Goal: Transaction & Acquisition: Download file/media

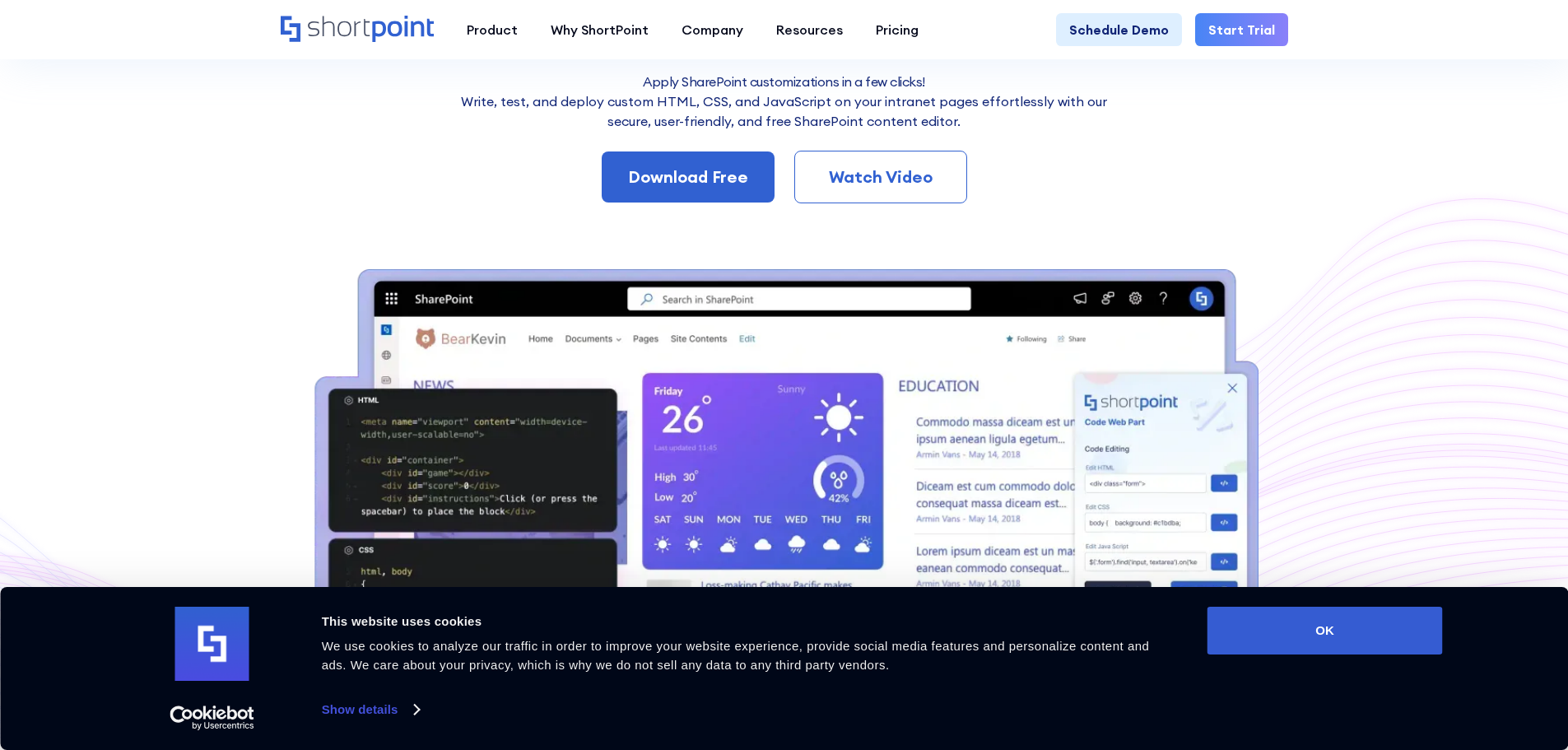
scroll to position [326, 0]
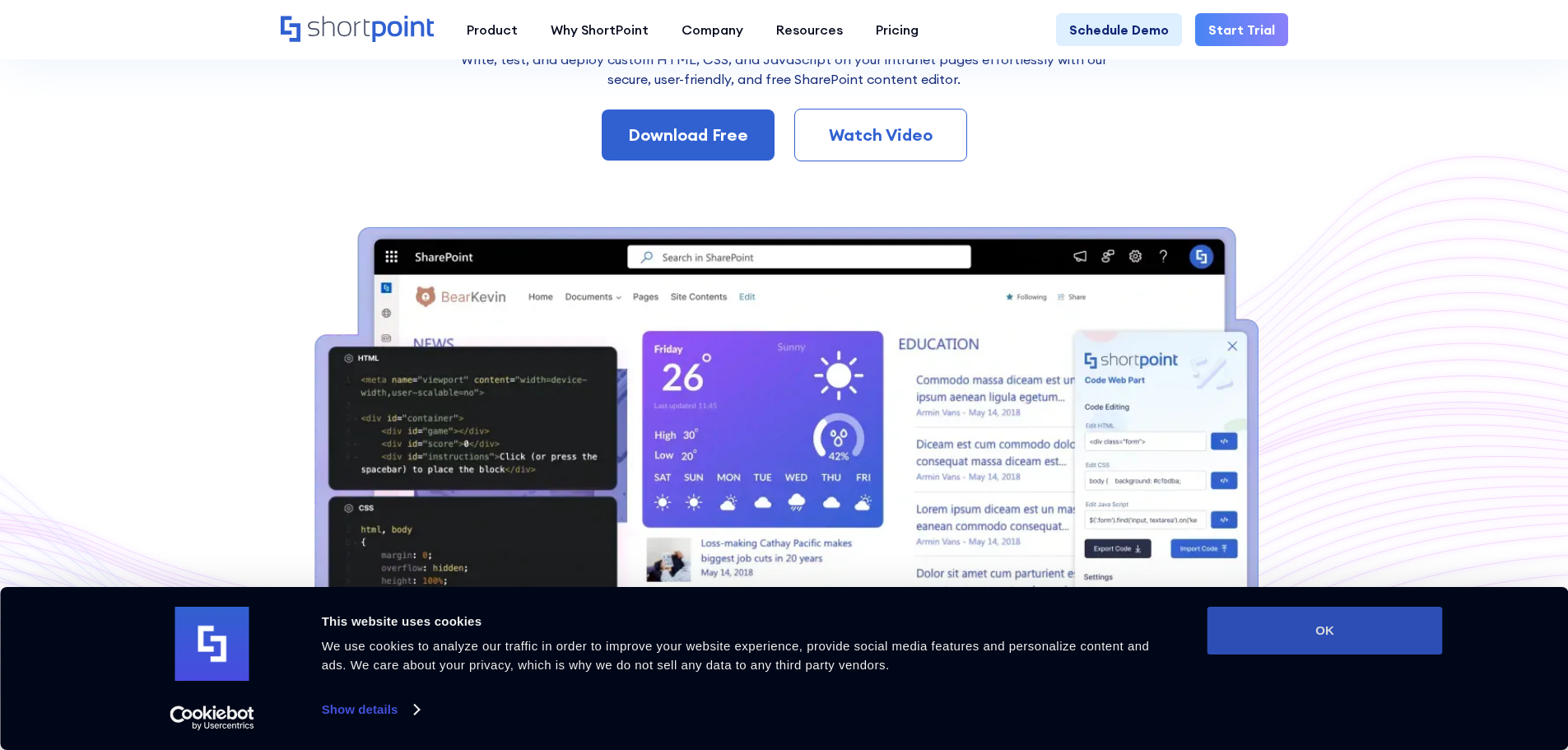
click at [1360, 633] on button "OK" at bounding box center [1325, 630] width 235 height 48
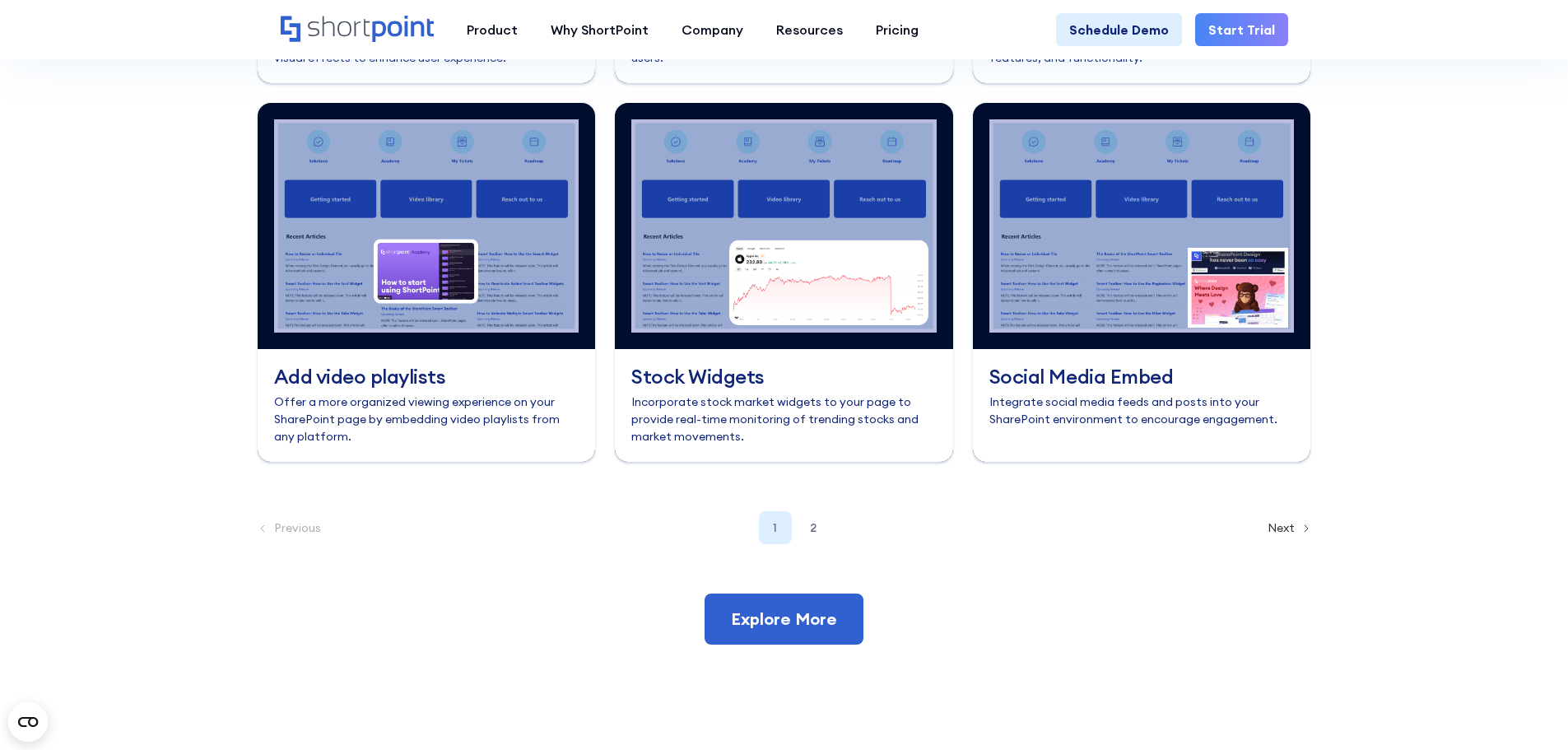
scroll to position [0, 0]
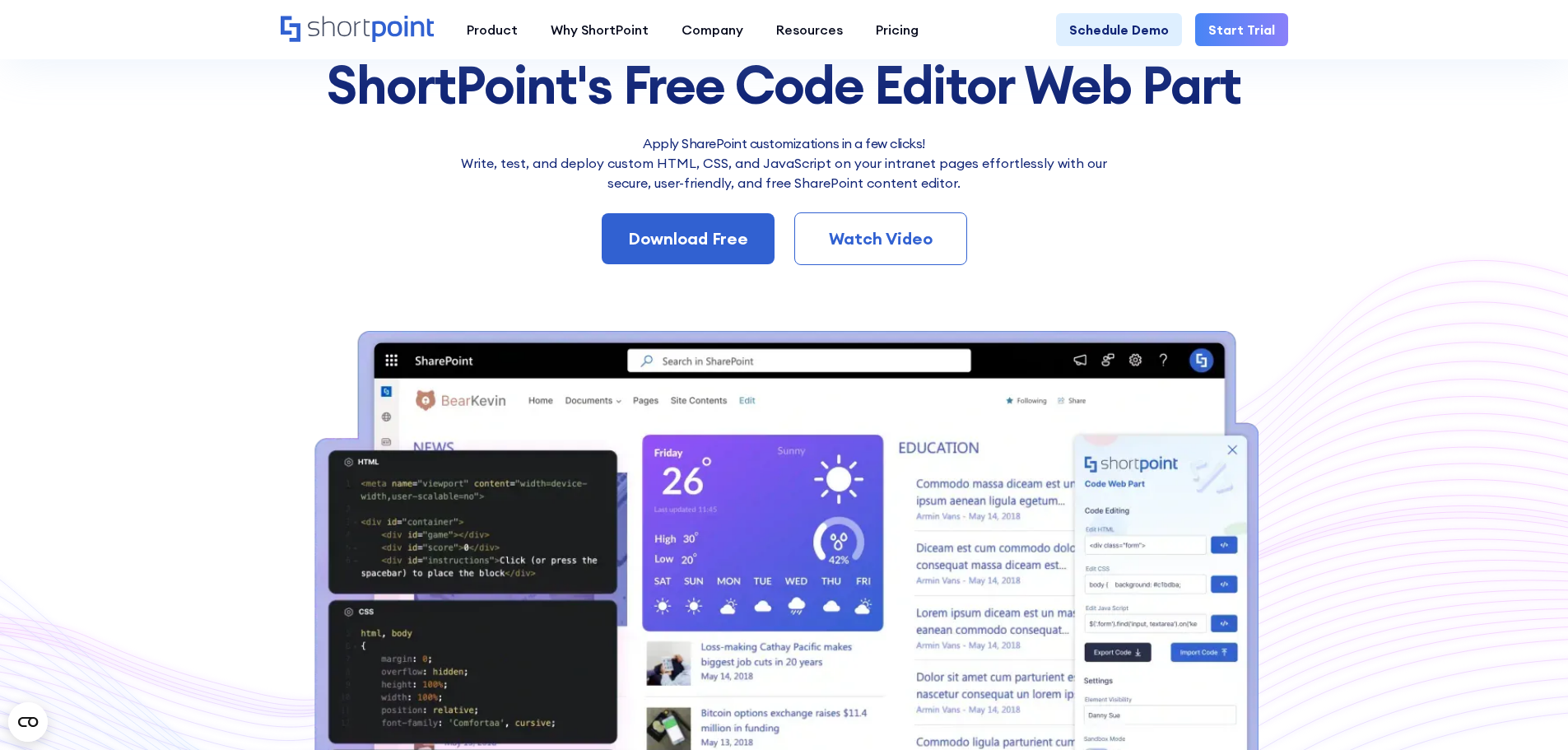
click at [897, 220] on link "Watch Video" at bounding box center [880, 239] width 173 height 53
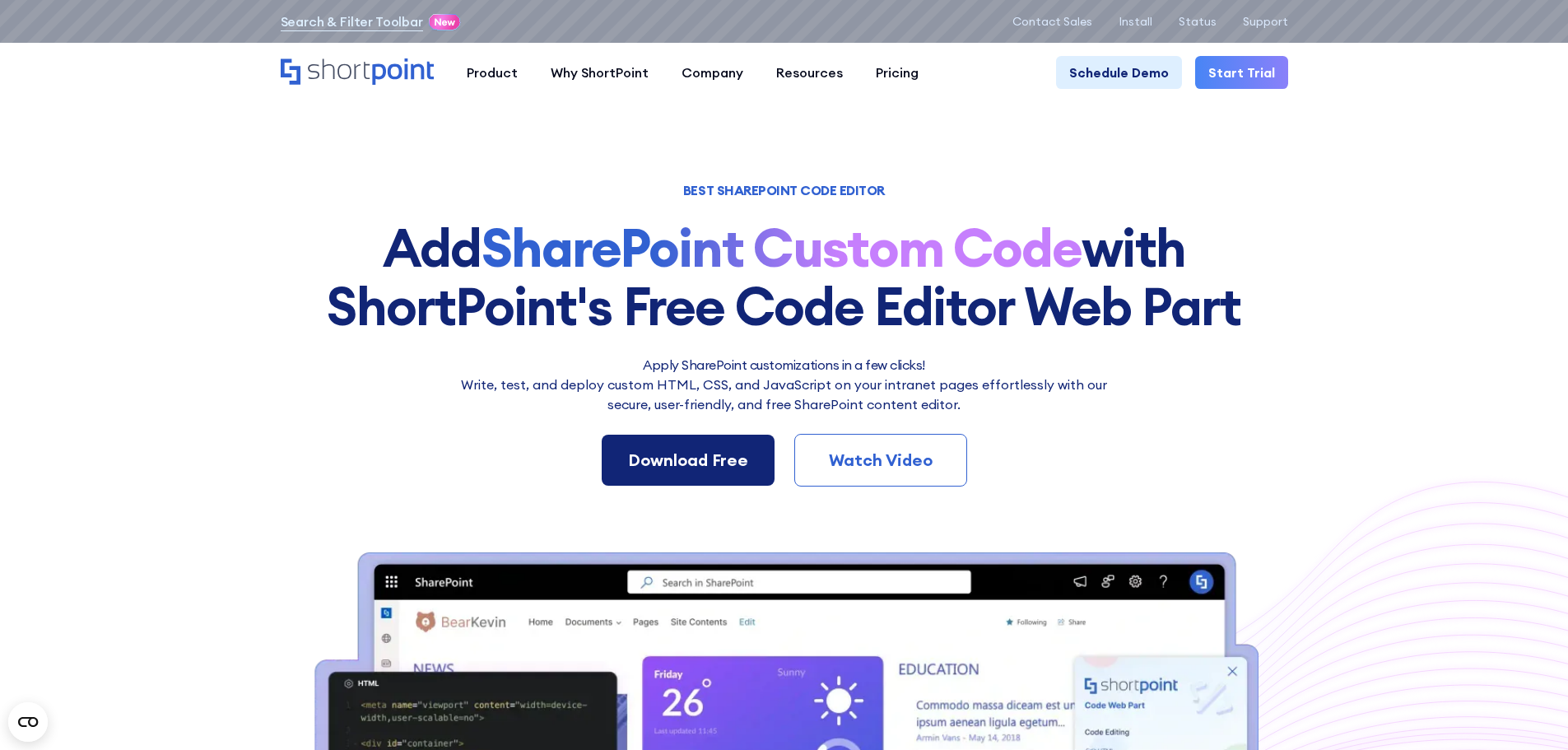
click at [685, 460] on div "Download Free" at bounding box center [688, 460] width 120 height 24
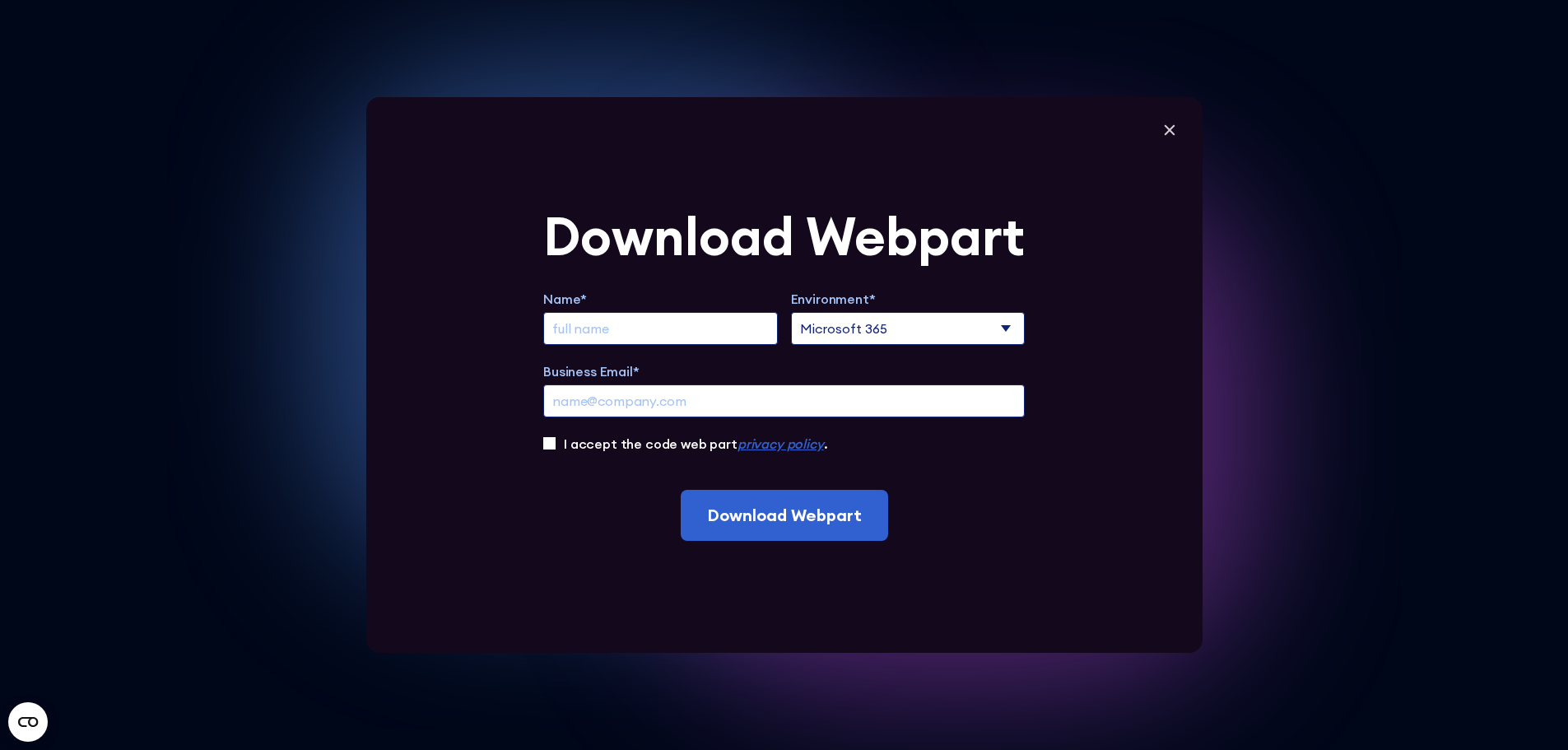
click at [932, 331] on select "Microsoft 365 SharePoint Online SharePoint 2019 (On-Premise)" at bounding box center [908, 328] width 234 height 33
click at [929, 325] on select "Microsoft 365 SharePoint Online SharePoint 2019 (On-Premise)" at bounding box center [908, 328] width 234 height 33
click at [675, 325] on input "Extend Trial" at bounding box center [661, 328] width 234 height 33
click at [1183, 137] on icon at bounding box center [1169, 130] width 24 height 24
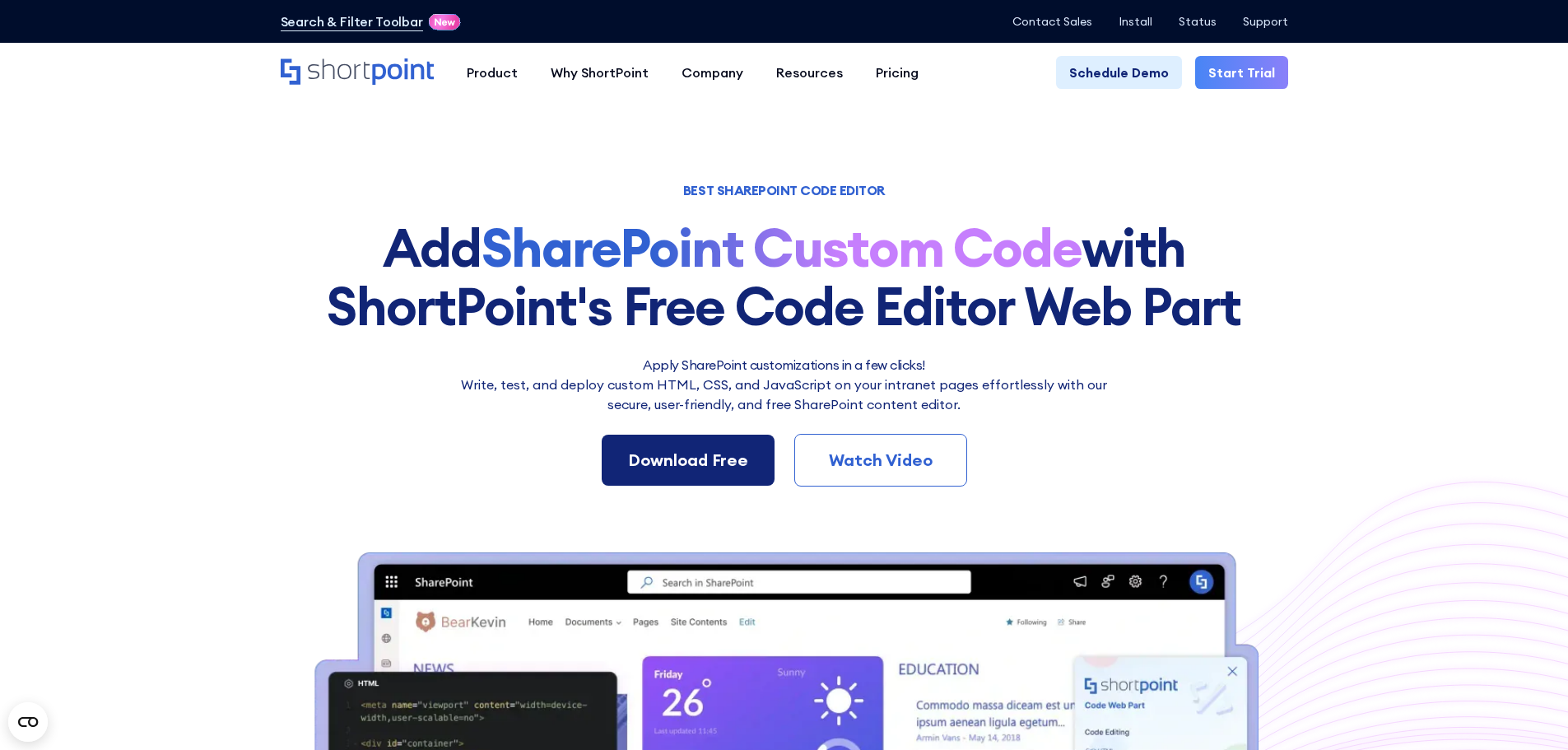
click at [702, 454] on div "Download Free" at bounding box center [688, 460] width 120 height 24
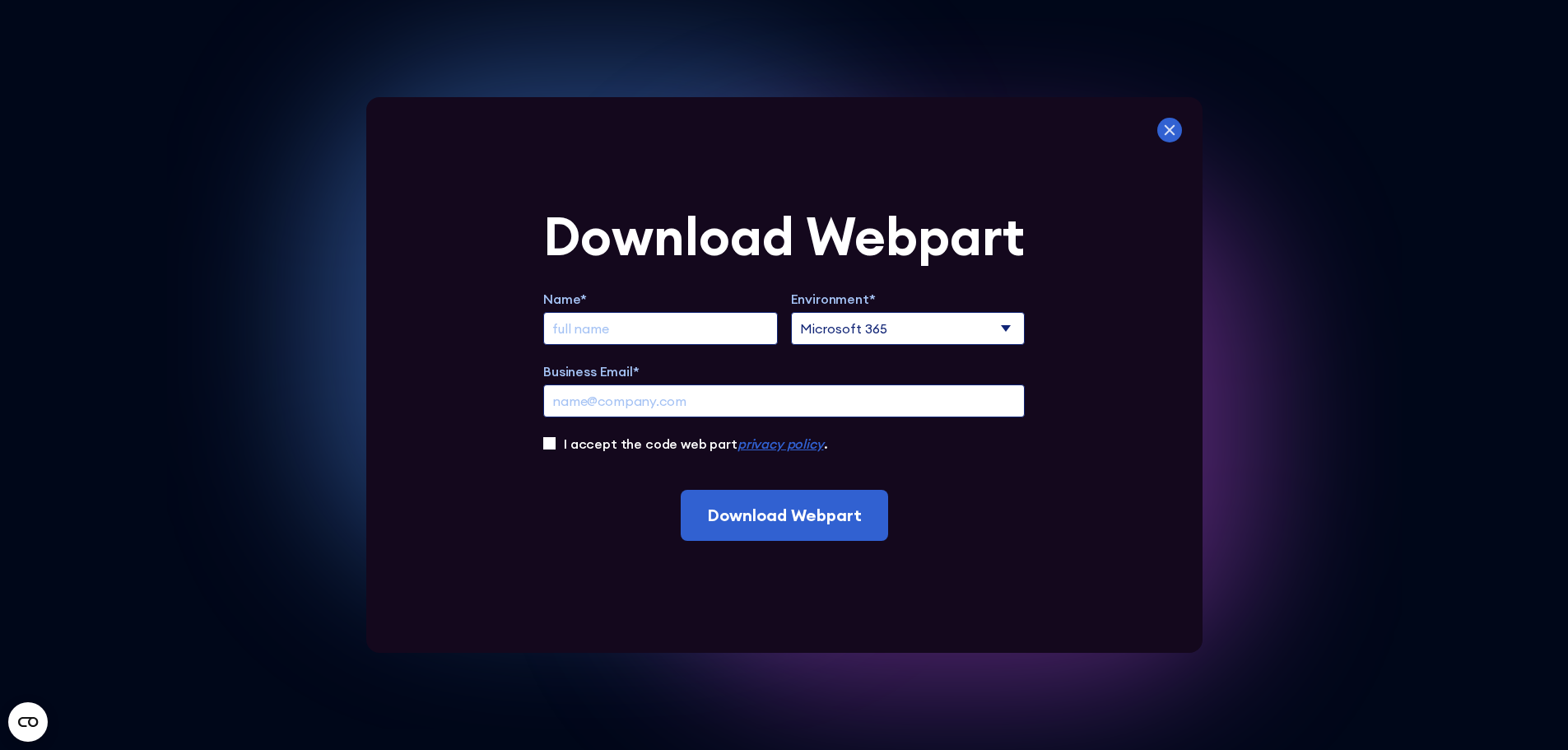
click at [1180, 122] on icon at bounding box center [1169, 130] width 24 height 24
